Goal: Navigation & Orientation: Find specific page/section

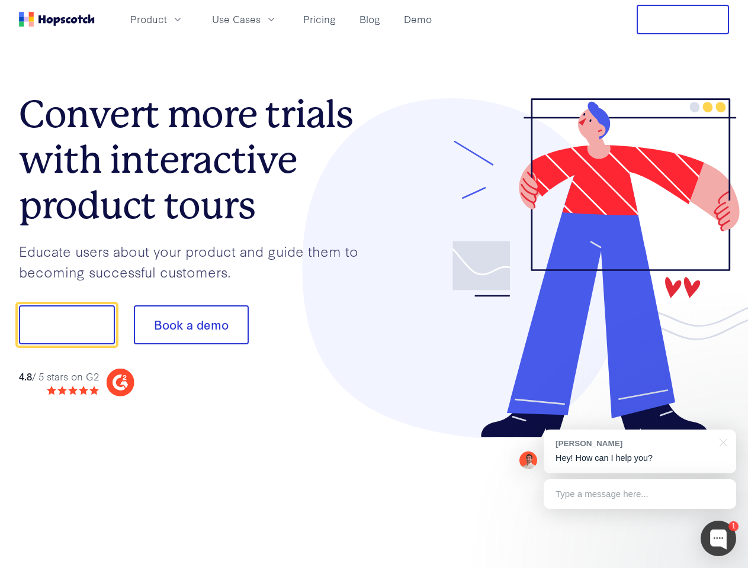
click at [374, 284] on div at bounding box center [551, 268] width 355 height 340
click at [167, 19] on span "Product" at bounding box center [148, 19] width 37 height 15
click at [260, 19] on span "Use Cases" at bounding box center [236, 19] width 49 height 15
click at [682, 20] on button "Free Trial" at bounding box center [682, 20] width 92 height 30
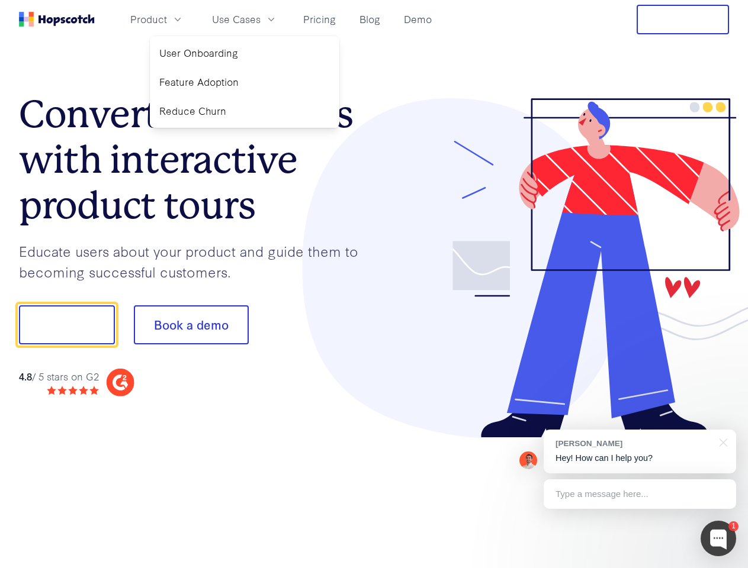
click at [66, 325] on button "Show me!" at bounding box center [67, 324] width 96 height 39
click at [191, 325] on button "Book a demo" at bounding box center [191, 324] width 115 height 39
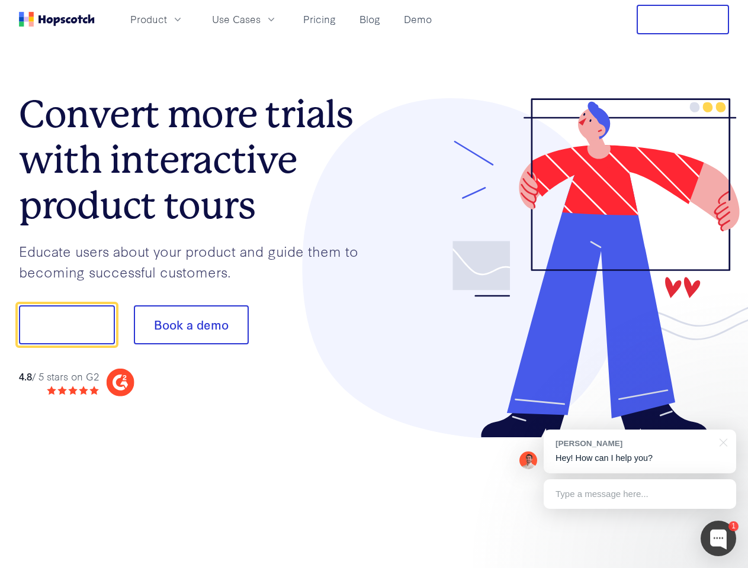
click at [718, 539] on div at bounding box center [718, 539] width 36 height 36
click at [639, 452] on div "[PERSON_NAME] Hey! How can I help you?" at bounding box center [639, 452] width 192 height 44
click at [721, 442] on div at bounding box center [625, 323] width 222 height 395
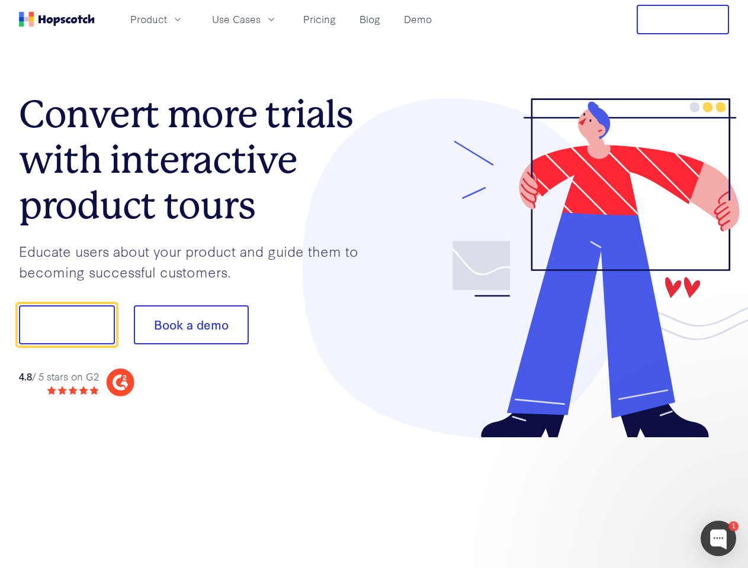
click at [639, 494] on div at bounding box center [625, 323] width 222 height 395
